Goal: Task Accomplishment & Management: Use online tool/utility

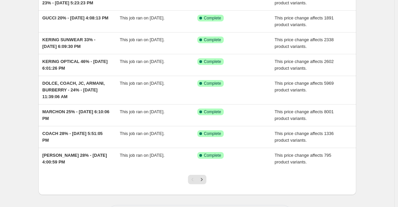
scroll to position [134, 0]
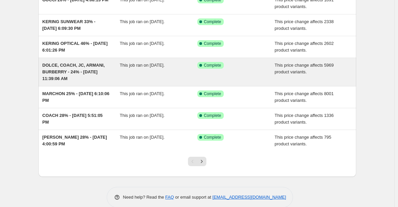
drag, startPoint x: 82, startPoint y: 76, endPoint x: 100, endPoint y: 78, distance: 18.6
click at [100, 78] on div "DOLCE, COACH, JC, ARMANI, BURBERRY - 24% - [DATE] 11:39:06 AM" at bounding box center [81, 72] width 78 height 20
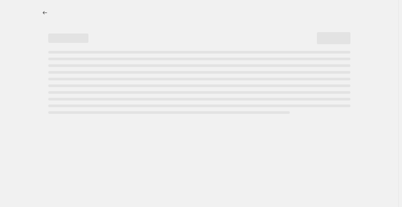
select select "margin"
select select "no_change"
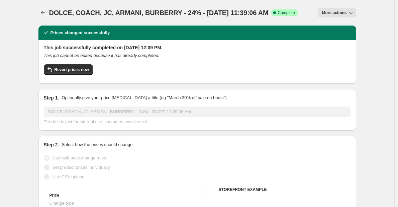
select select "vendor"
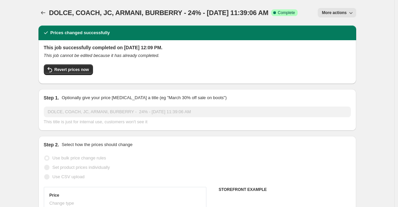
select select "vendor"
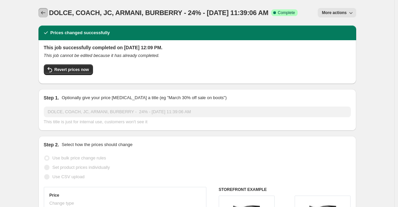
click at [47, 11] on icon "Price change jobs" at bounding box center [43, 12] width 7 height 7
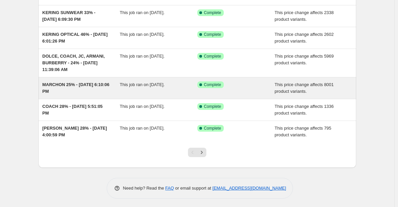
scroll to position [145, 0]
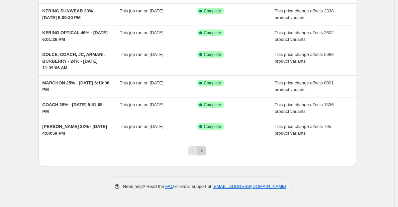
click at [204, 148] on icon "Next" at bounding box center [201, 150] width 7 height 7
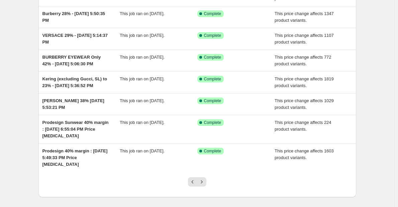
scroll to position [134, 0]
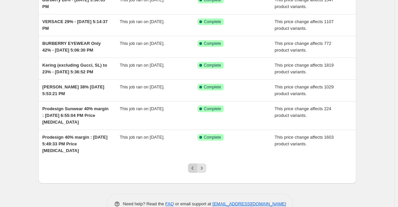
click at [194, 169] on icon "Previous" at bounding box center [193, 167] width 2 height 3
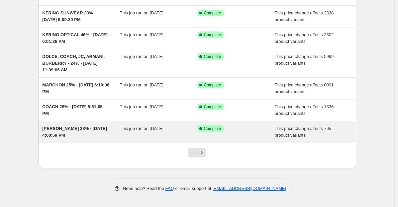
scroll to position [145, 0]
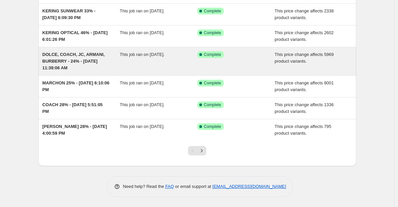
click at [71, 69] on div "DOLCE, COACH, JC, ARMANI, BURBERRY - 24% - [DATE] 11:39:06 AM" at bounding box center [81, 61] width 78 height 20
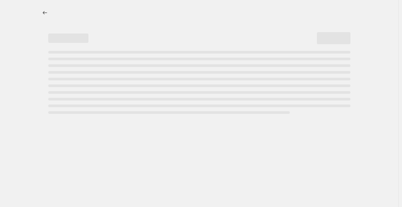
select select "margin"
select select "no_change"
select select "vendor"
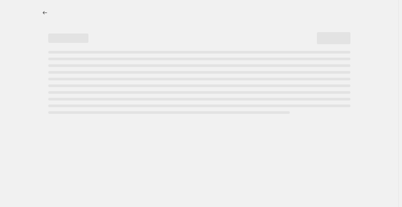
select select "vendor"
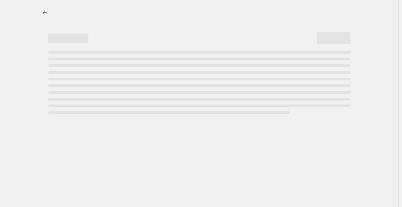
select select "vendor"
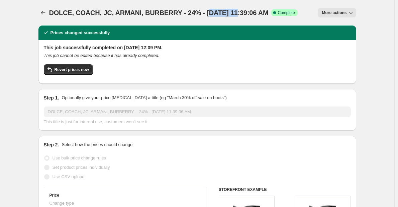
drag, startPoint x: 206, startPoint y: 16, endPoint x: 231, endPoint y: 16, distance: 24.8
click at [231, 16] on span "DOLCE, COACH, JC, ARMANI, BURBERRY - 24% - [DATE] 11:39:06 AM" at bounding box center [158, 12] width 219 height 7
click at [41, 10] on button "Price change jobs" at bounding box center [42, 12] width 9 height 9
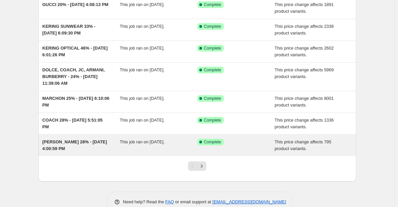
scroll to position [111, 0]
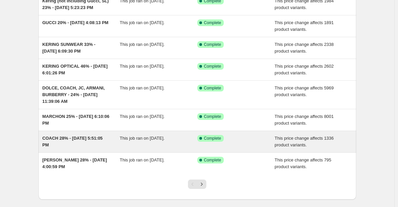
click at [76, 132] on div "COACH 28% - [DATE] 5:51:05 PM This job ran on [DATE]. Success Complete Complete…" at bounding box center [197, 141] width 318 height 21
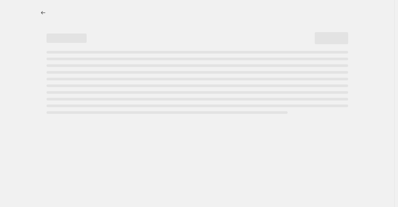
select select "margin"
select select "no_change"
select select "vendor"
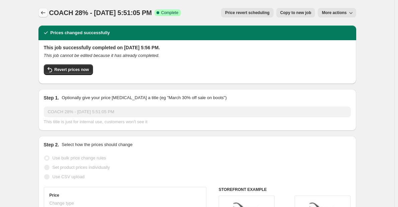
click at [47, 15] on icon "Price change jobs" at bounding box center [43, 12] width 7 height 7
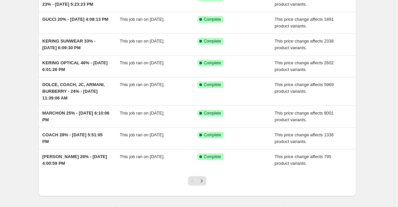
scroll to position [100, 0]
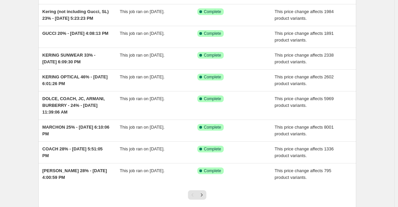
click at [165, 195] on div at bounding box center [197, 197] width 318 height 25
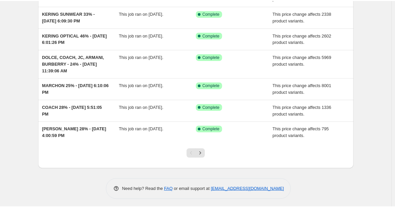
scroll to position [145, 0]
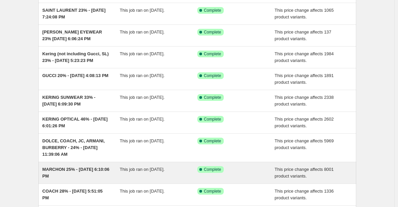
scroll to position [44, 0]
